Goal: Find specific page/section: Find specific page/section

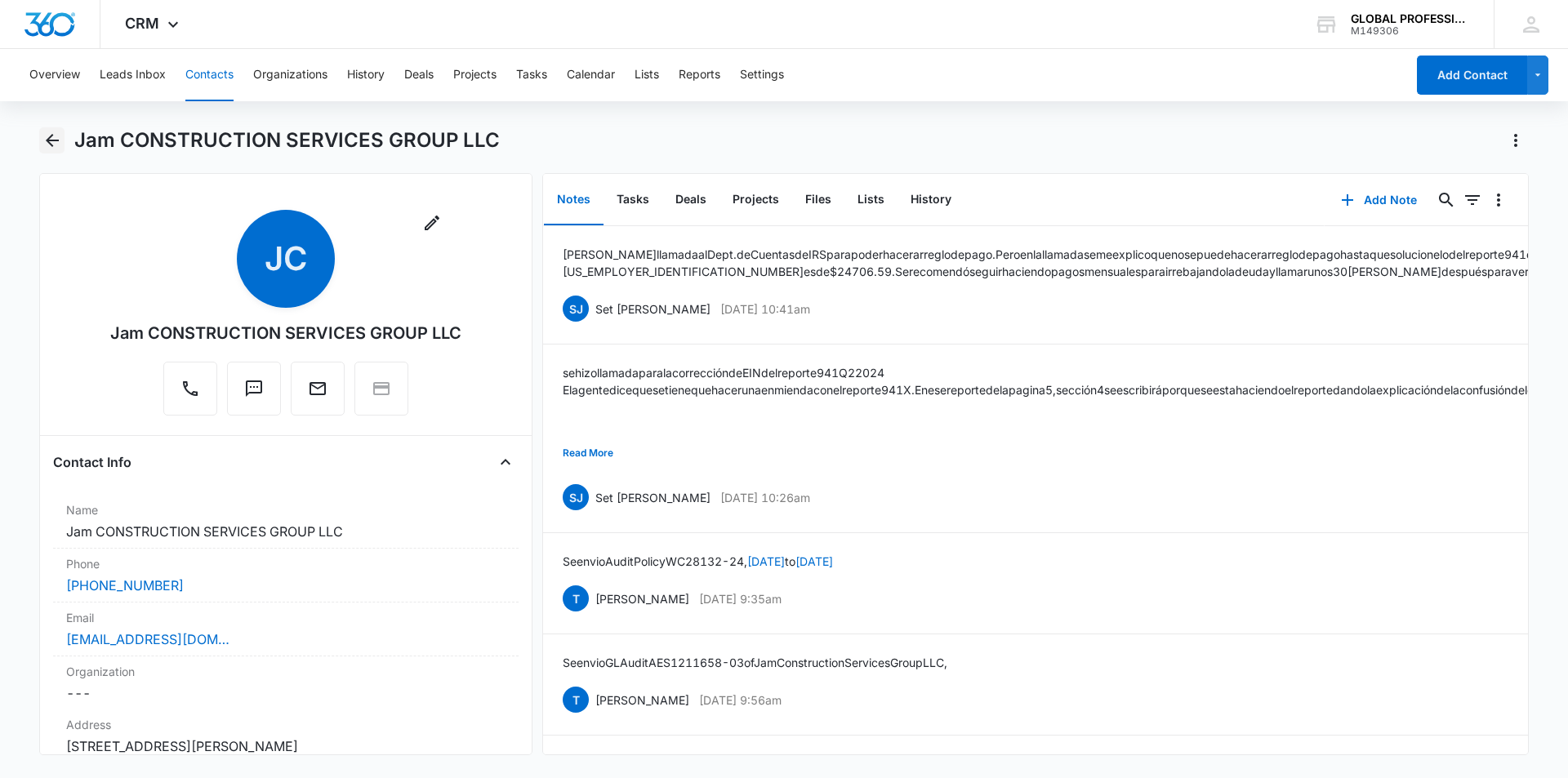
click at [52, 130] on icon "Back" at bounding box center [52, 140] width 20 height 20
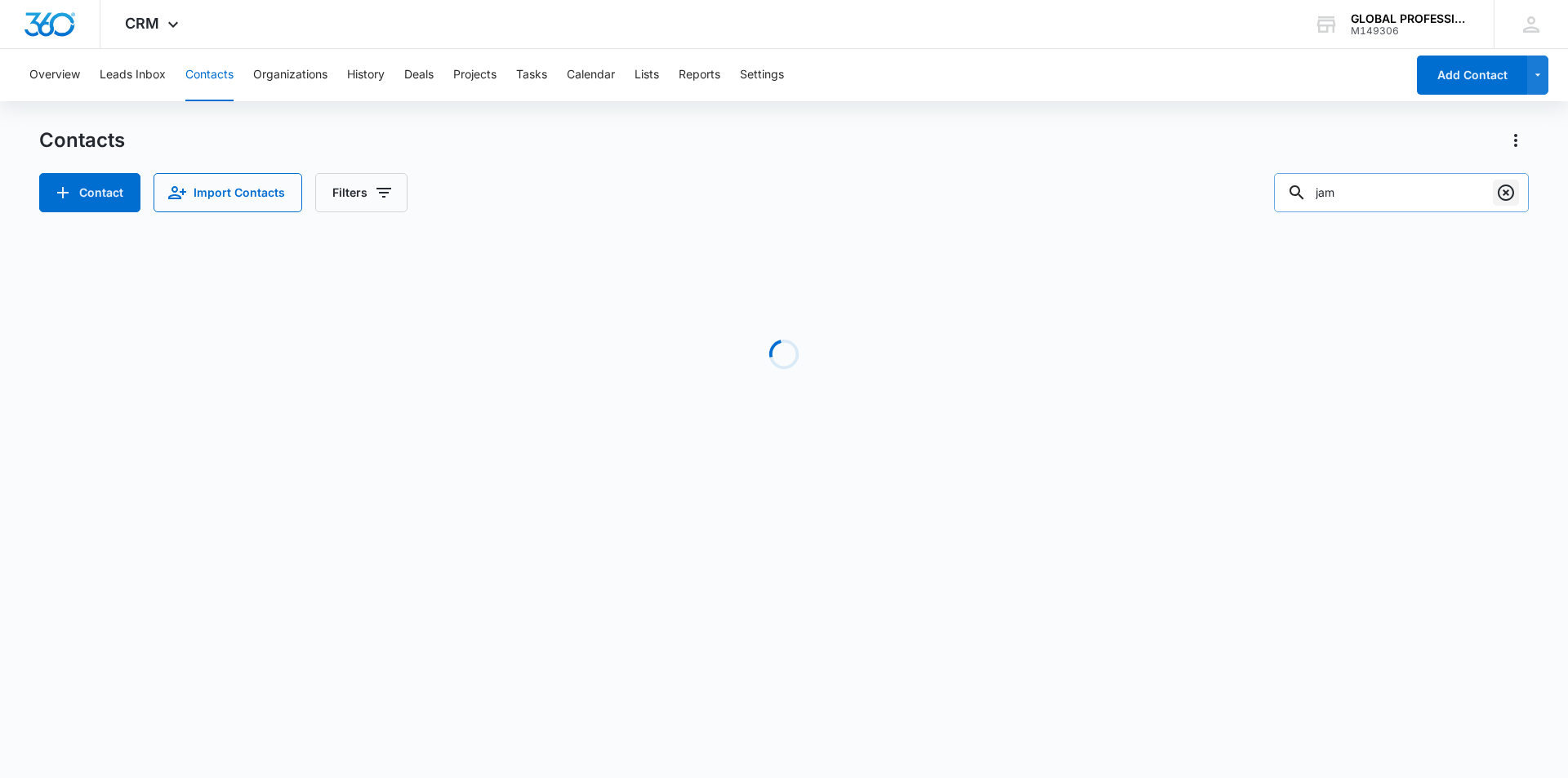
click at [1509, 195] on icon "Clear" at bounding box center [1506, 193] width 20 height 20
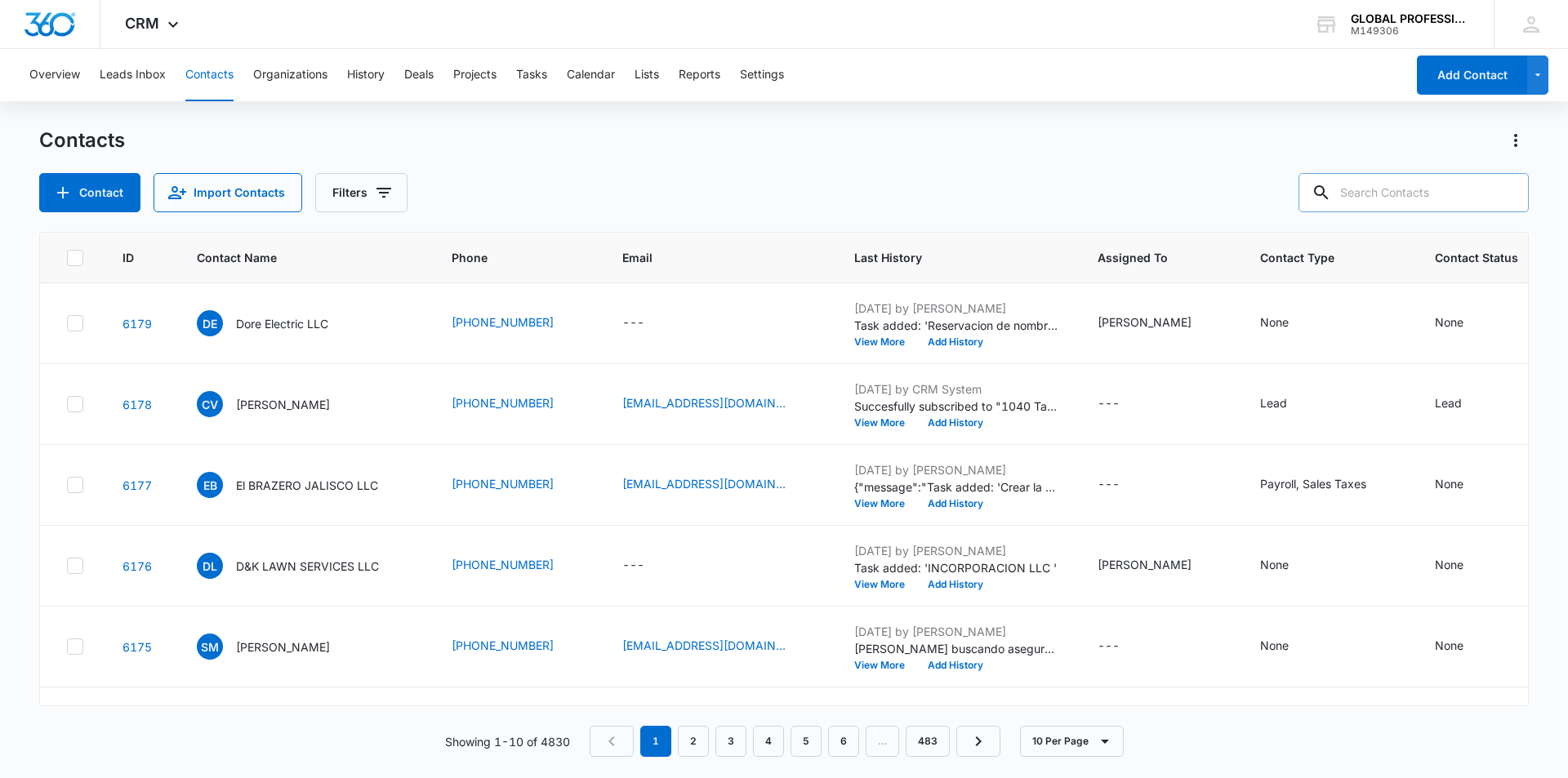
click at [1420, 184] on input "text" at bounding box center [1413, 193] width 230 height 39
type input "kgfm"
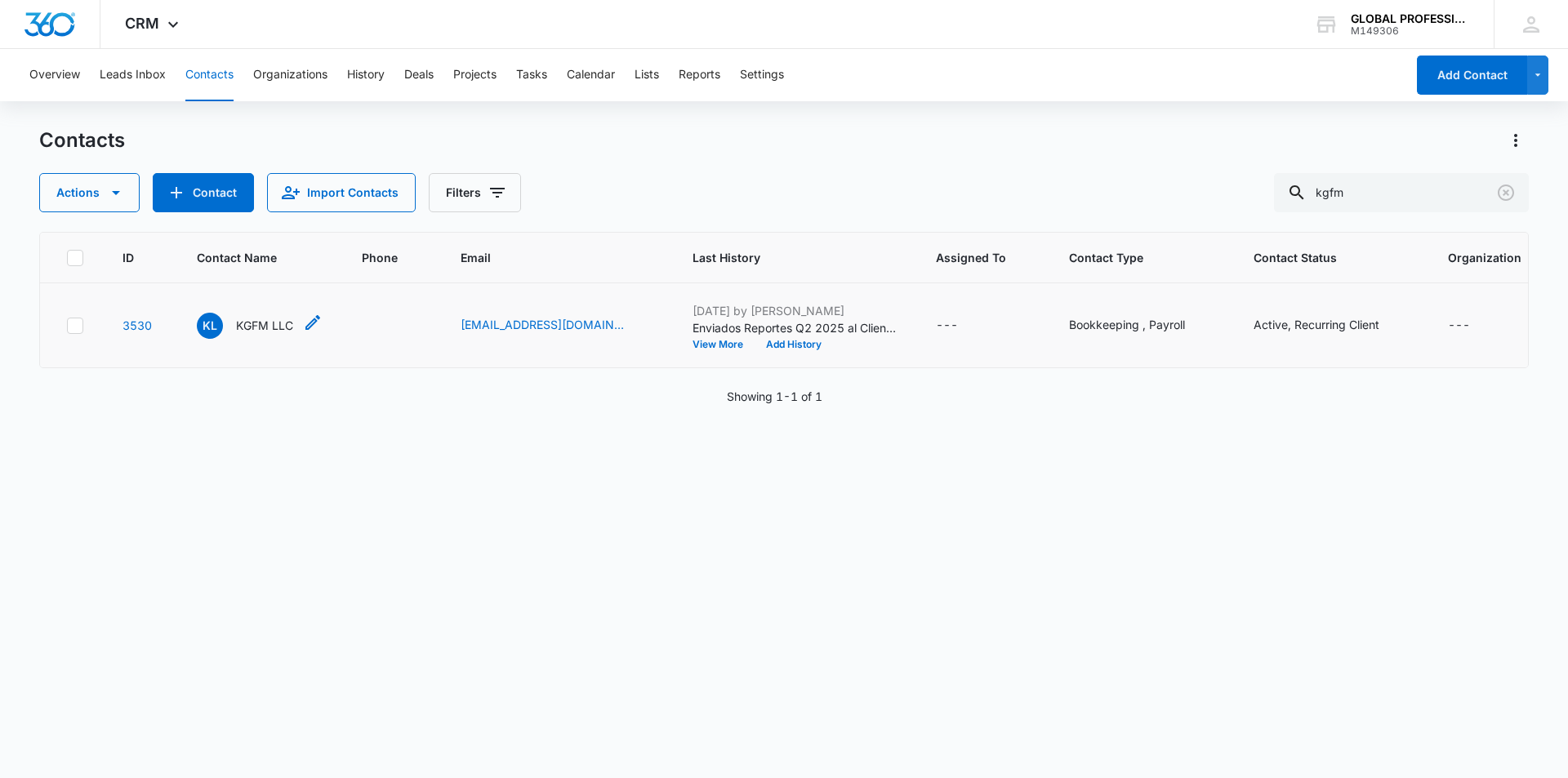
click at [277, 334] on p "KGFM LLC" at bounding box center [265, 325] width 57 height 17
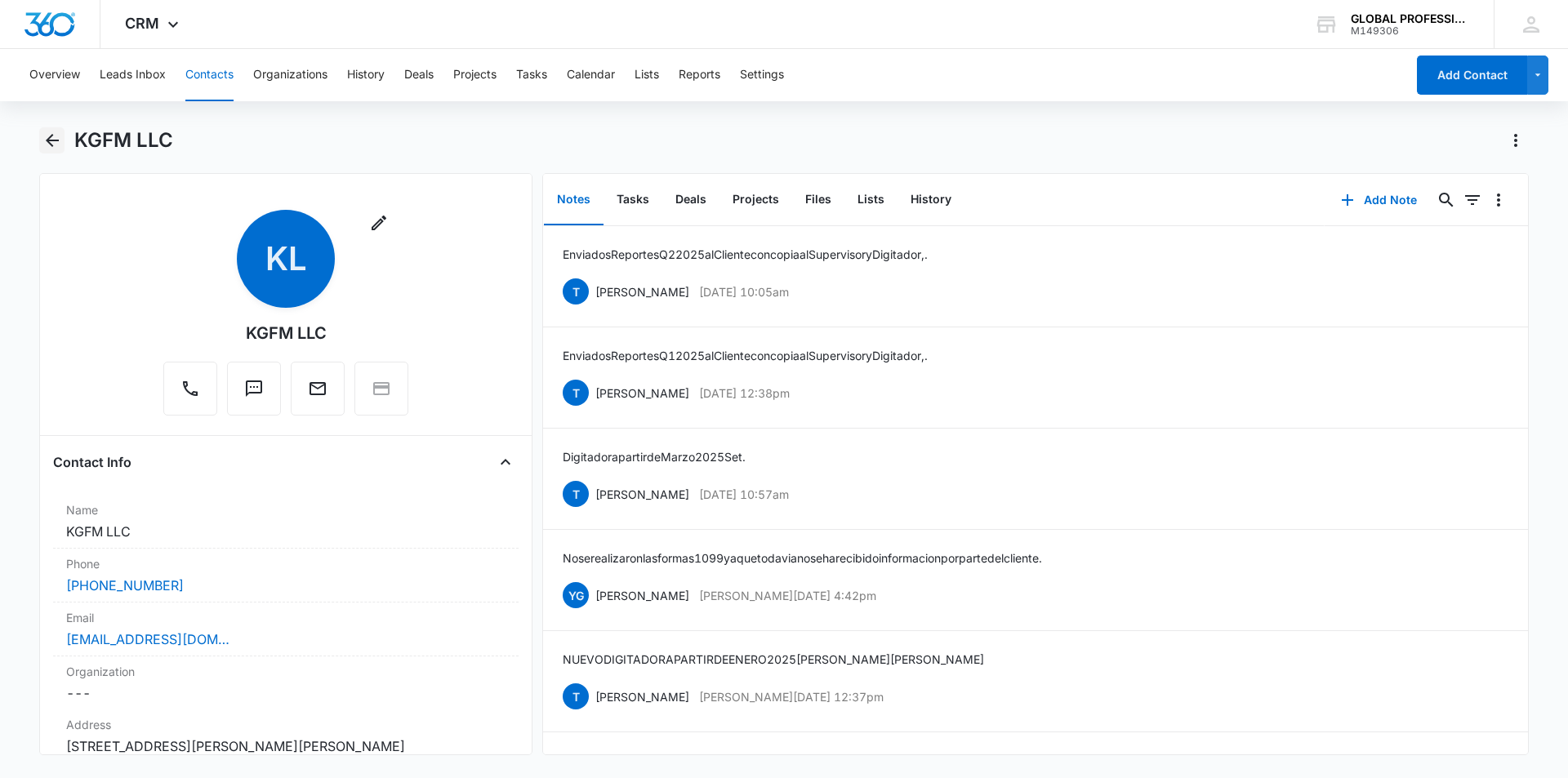
click at [45, 148] on icon "Back" at bounding box center [52, 140] width 20 height 20
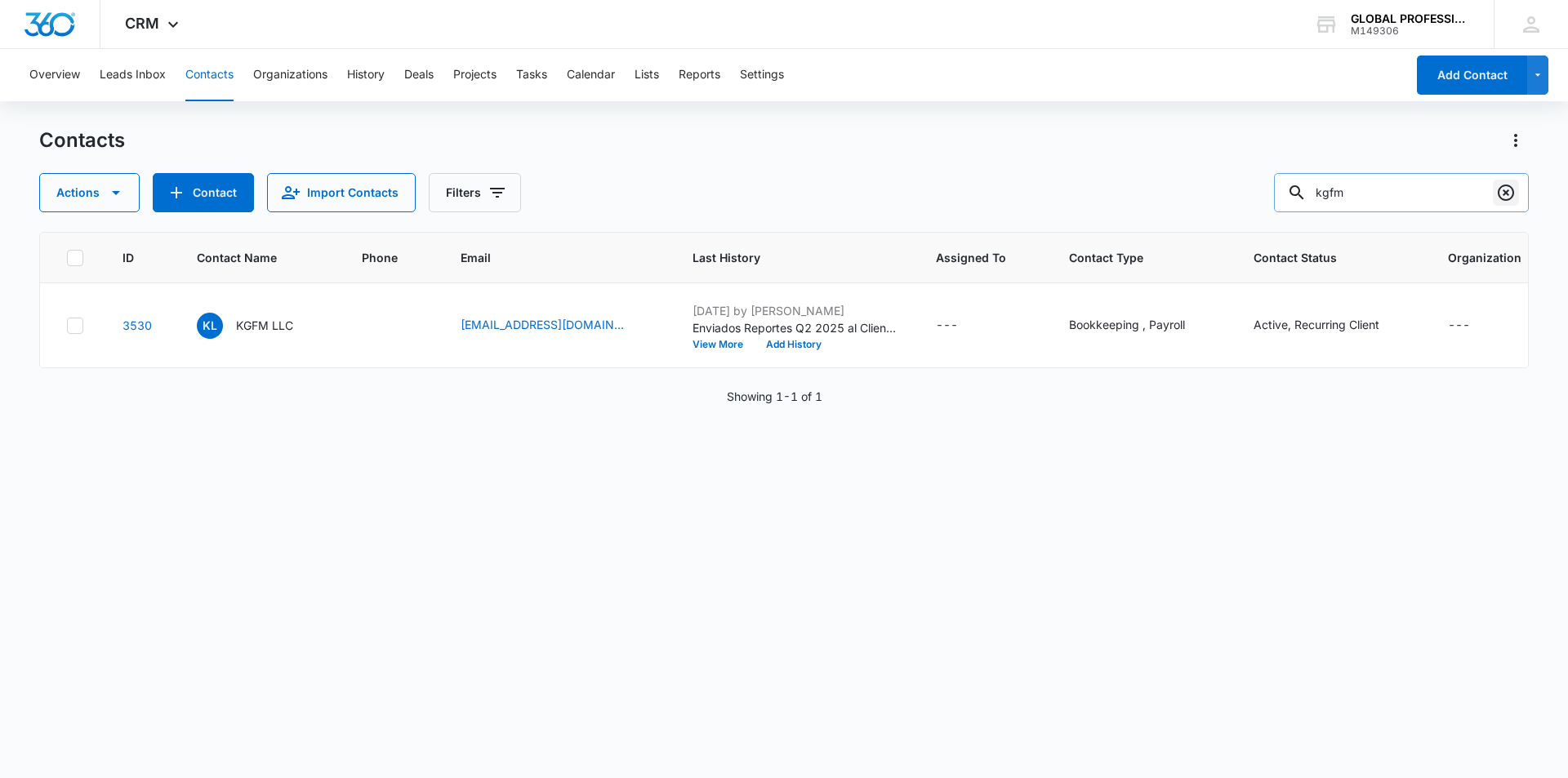
click at [1508, 197] on icon "Clear" at bounding box center [1506, 193] width 20 height 20
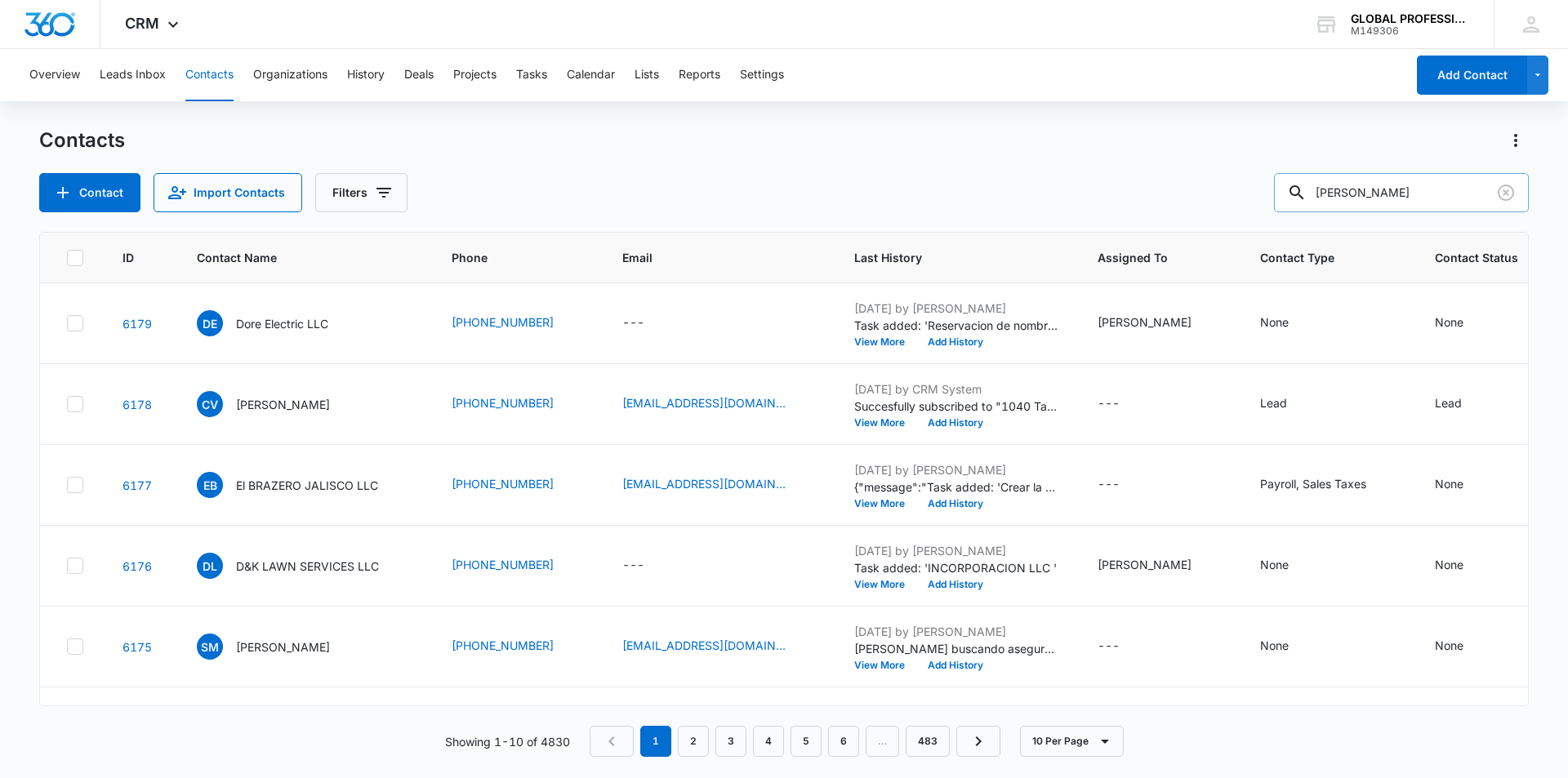
type input "felipe"
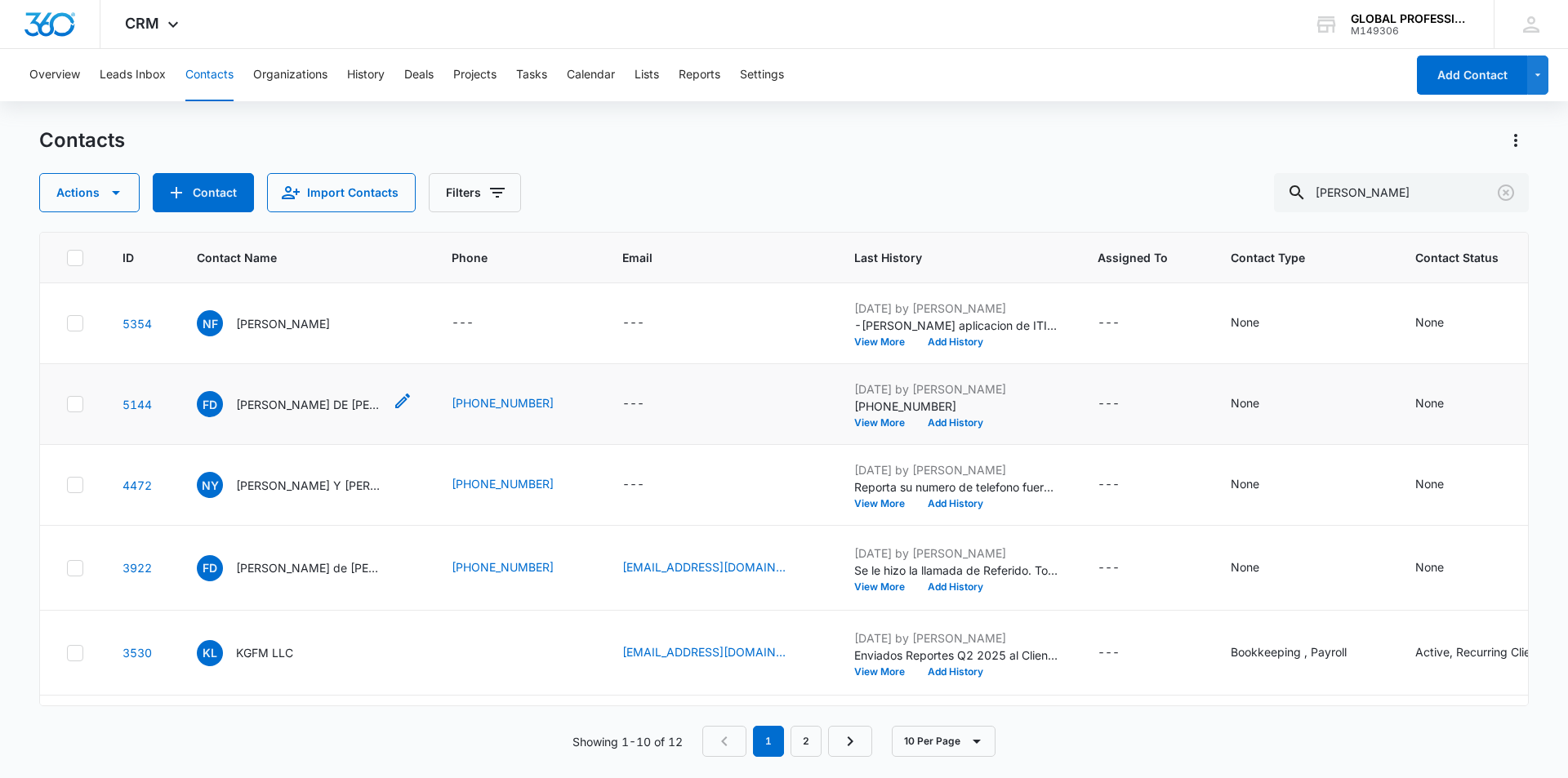
click at [270, 401] on p "FELIPE DE JESUS MORALES and BRENDA KARINA GUADIANA SERRANO" at bounding box center [309, 404] width 147 height 17
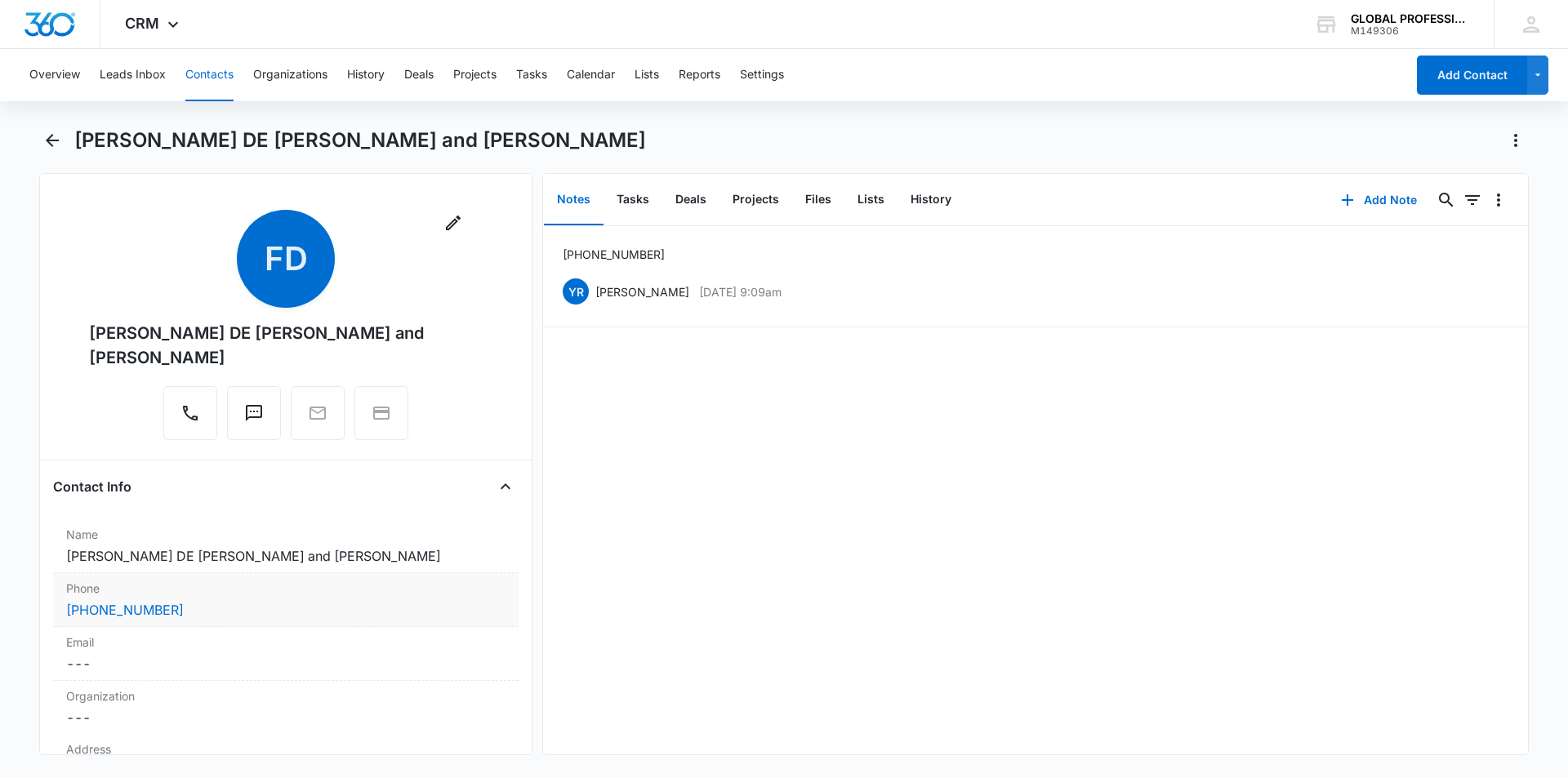
click at [180, 620] on div "(225) 247-0146" at bounding box center [285, 610] width 439 height 20
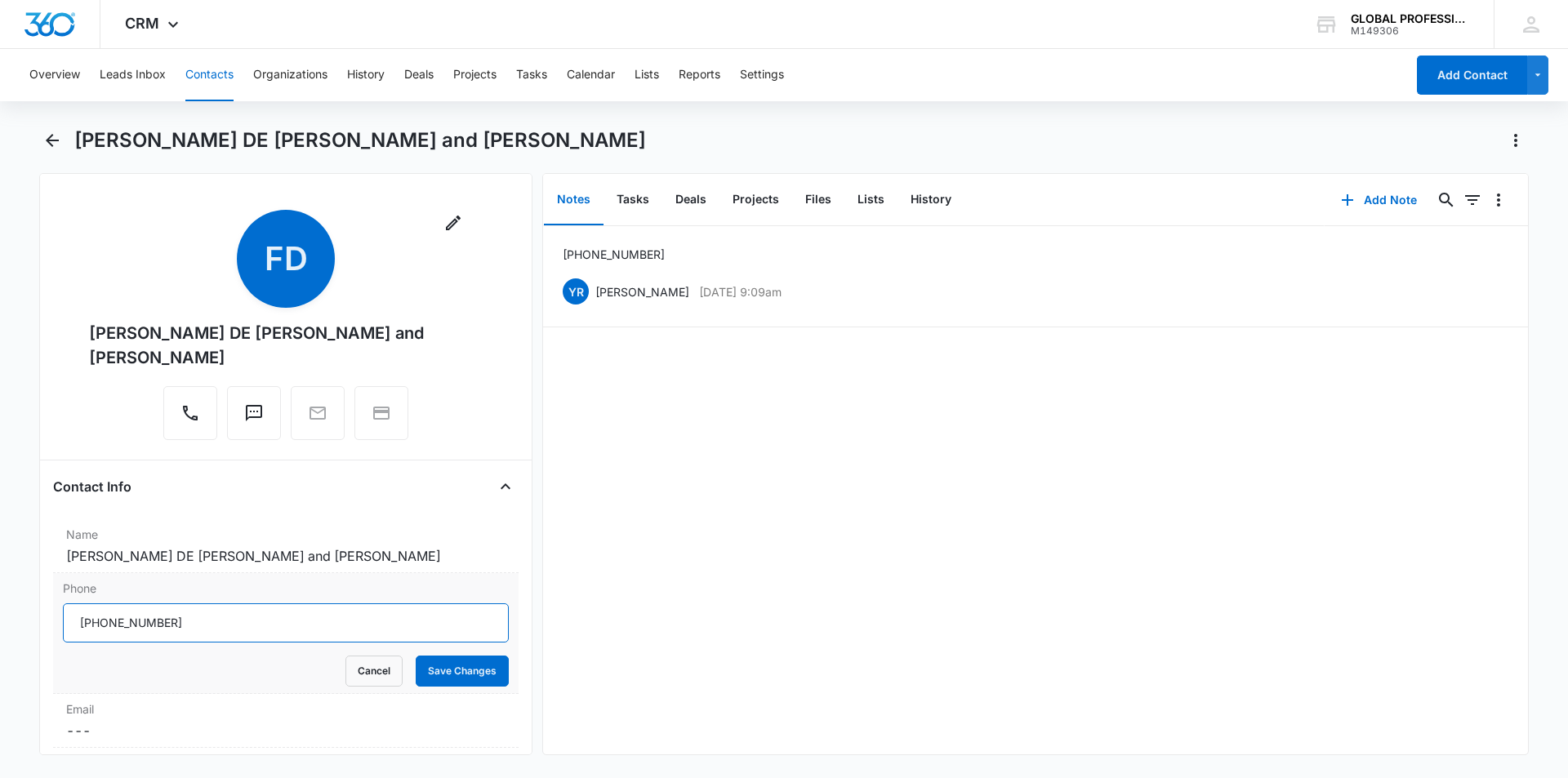
drag, startPoint x: 184, startPoint y: 643, endPoint x: 81, endPoint y: 642, distance: 103.0
click at [81, 642] on input "Phone" at bounding box center [285, 623] width 445 height 39
